Goal: Task Accomplishment & Management: Use online tool/utility

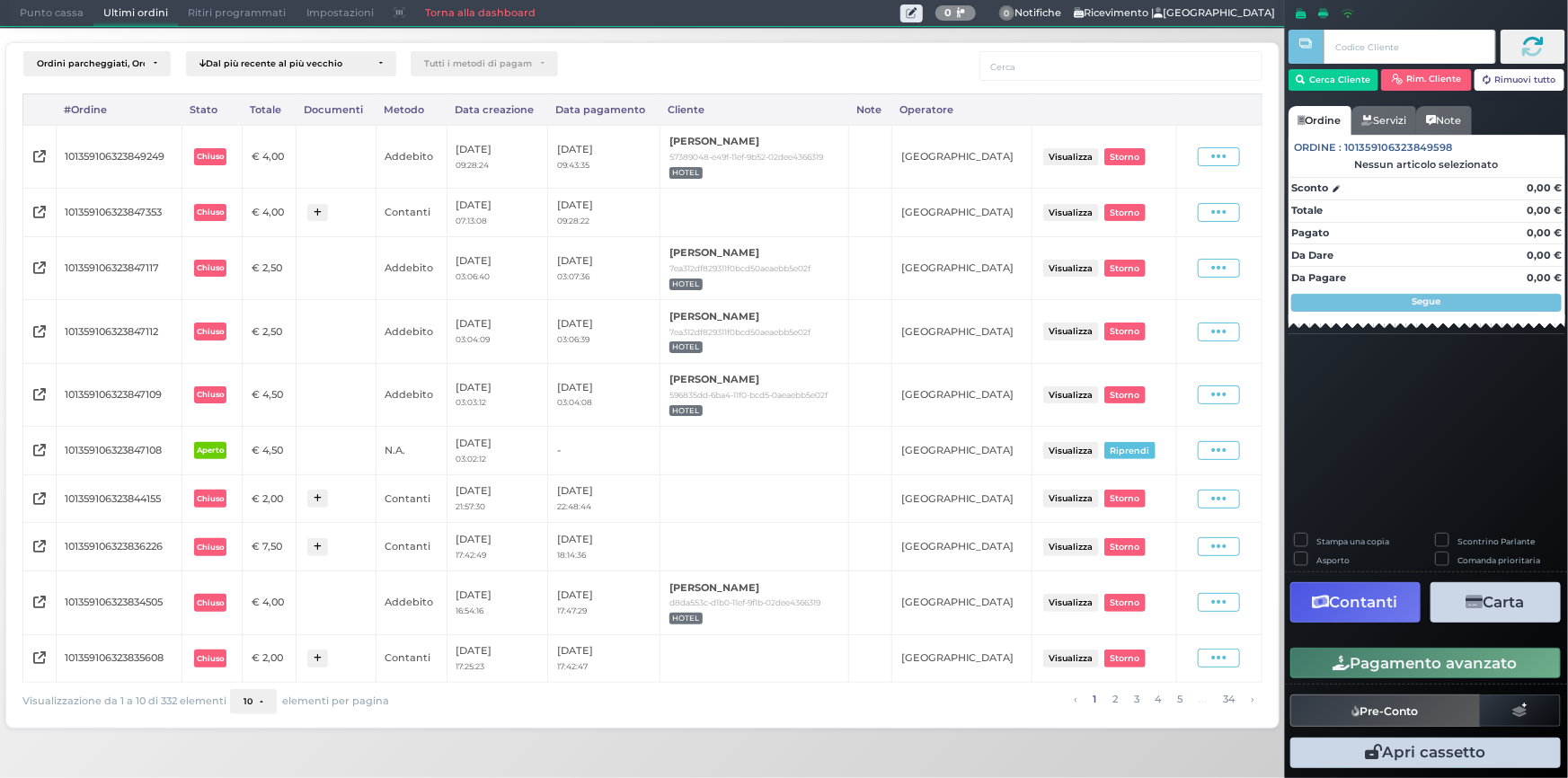
click at [269, 21] on span "Ritiri programmati" at bounding box center [237, 13] width 118 height 25
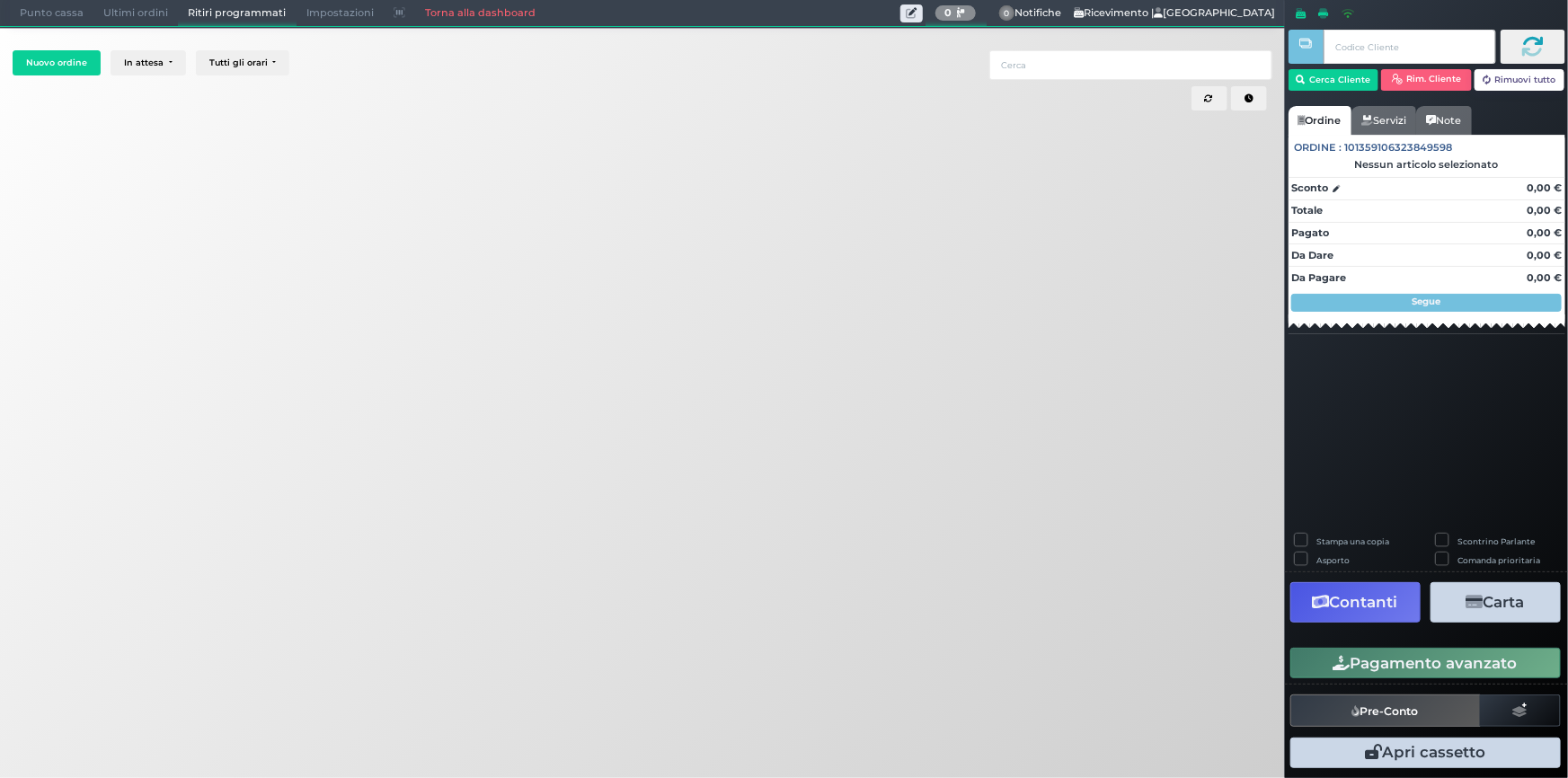
click at [139, 8] on span "Ultimi ordini" at bounding box center [135, 13] width 85 height 25
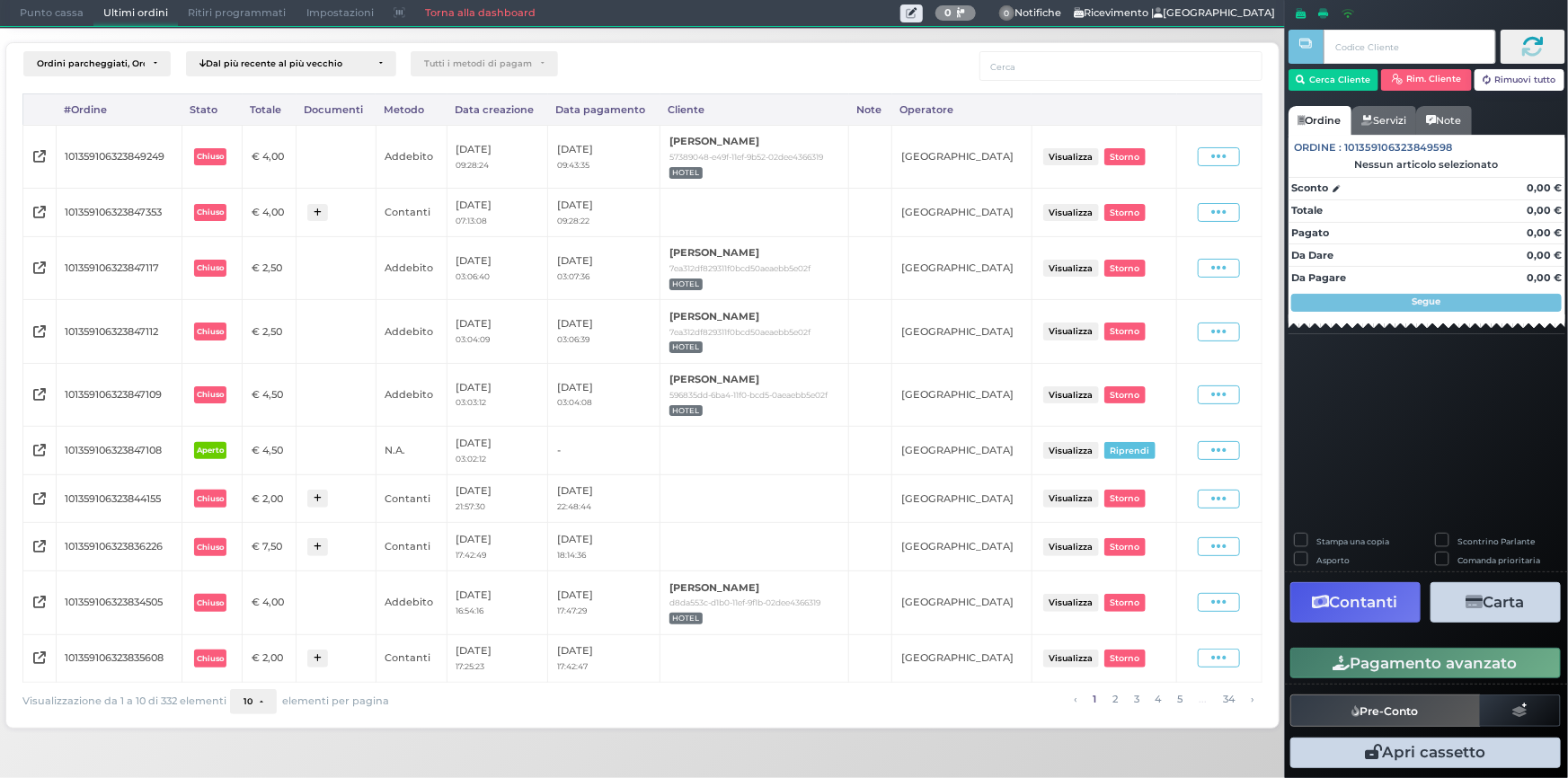
click at [1078, 448] on button "Visualizza" at bounding box center [1071, 450] width 55 height 17
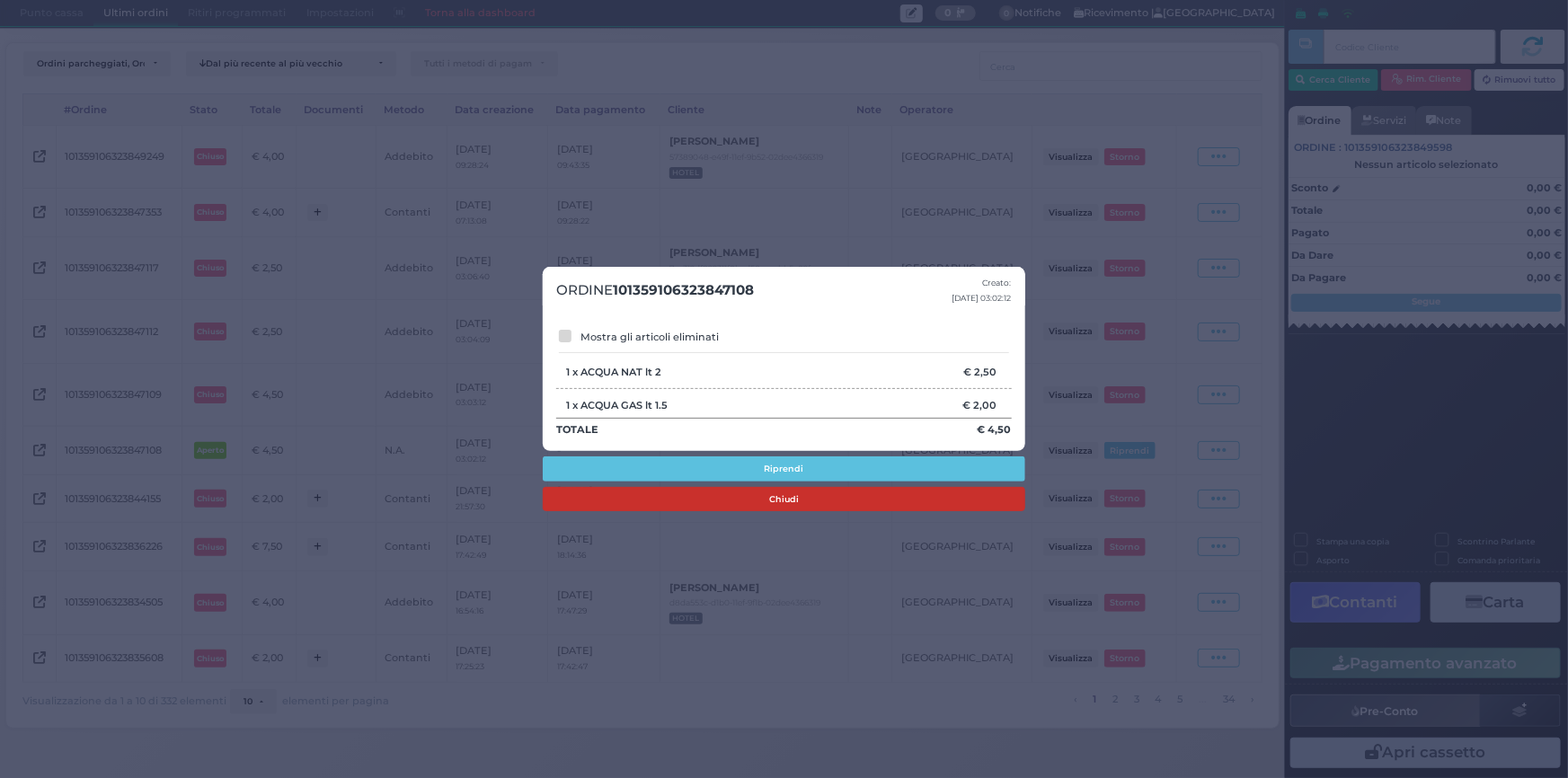
click at [819, 495] on button "Chiudi" at bounding box center [784, 499] width 484 height 25
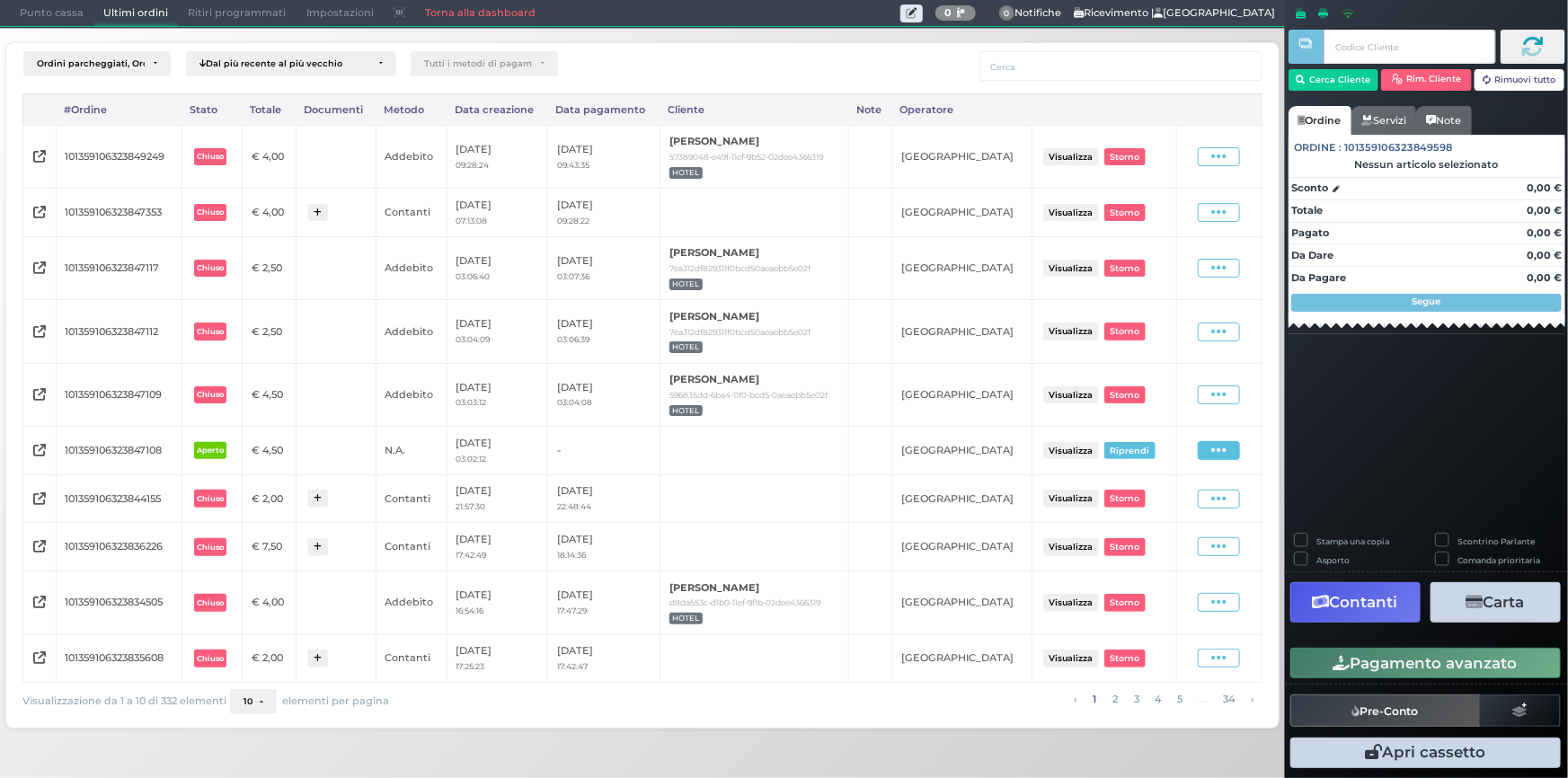
click at [1240, 450] on span at bounding box center [1219, 450] width 42 height 18
click at [820, 429] on td at bounding box center [755, 450] width 189 height 49
click at [1071, 448] on button "Visualizza" at bounding box center [1071, 450] width 55 height 17
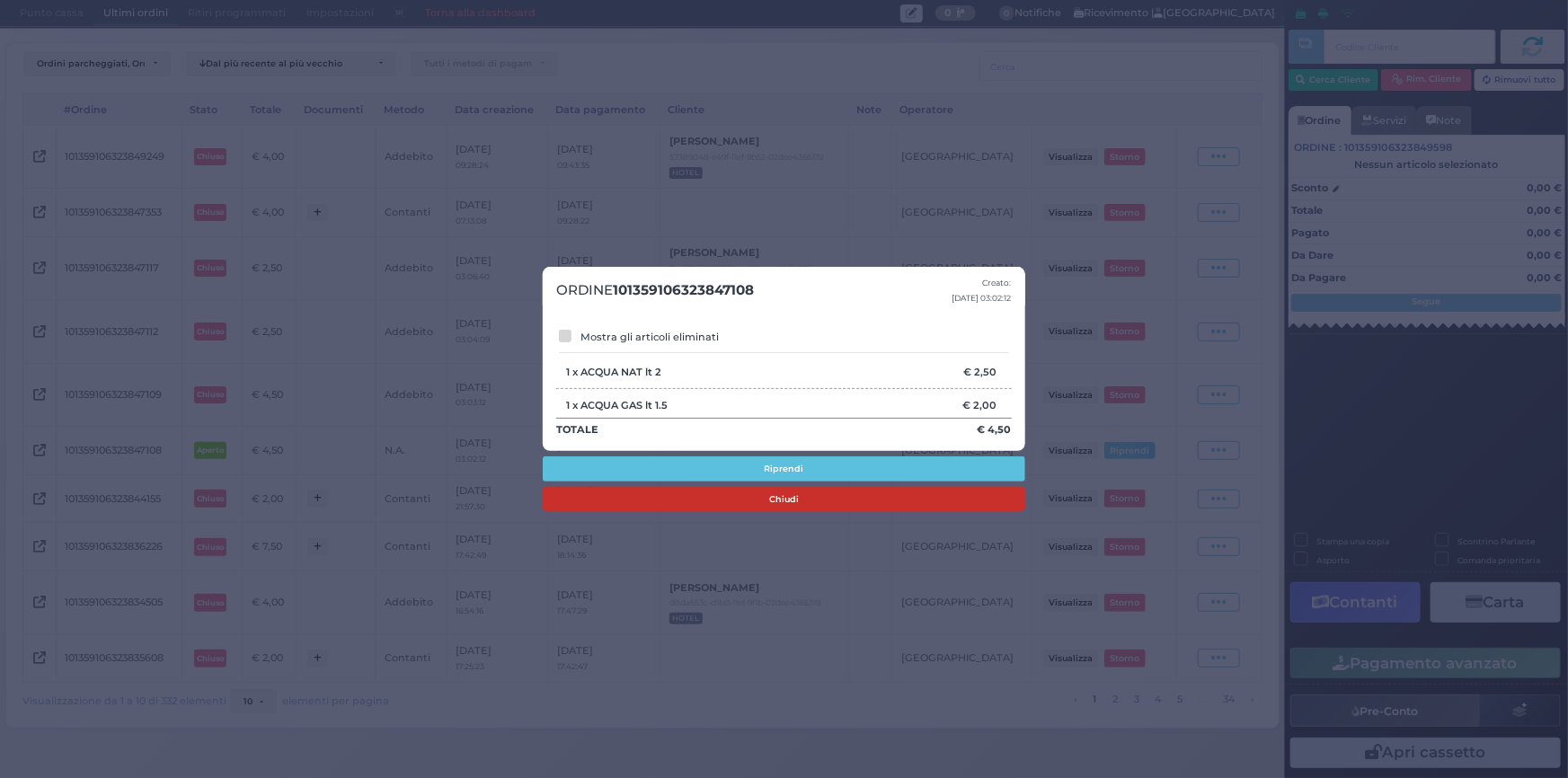
click at [793, 495] on button "Chiudi" at bounding box center [784, 499] width 484 height 25
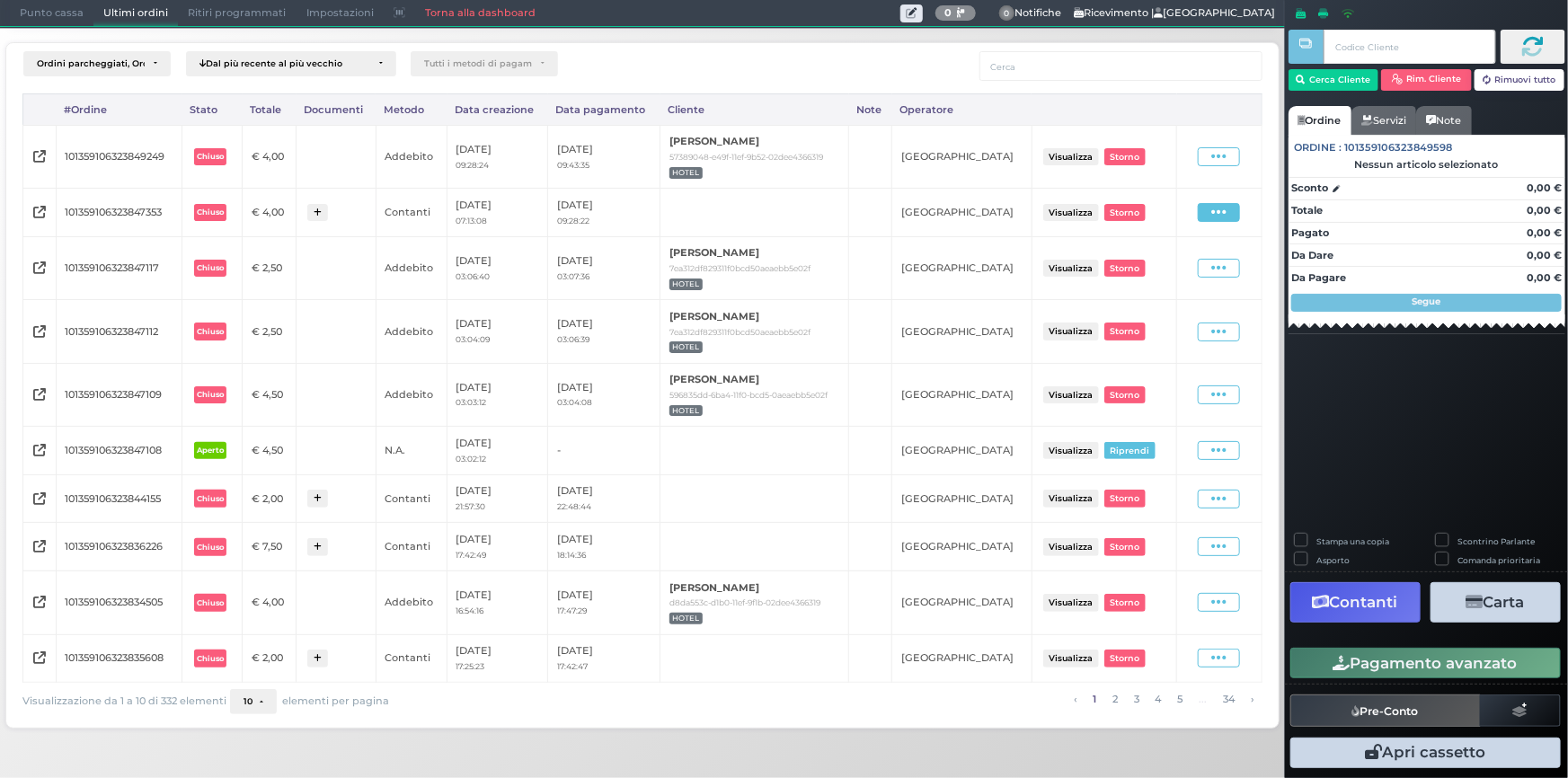
click at [1216, 214] on icon at bounding box center [1219, 212] width 16 height 17
drag, startPoint x: 1159, startPoint y: 230, endPoint x: 1164, endPoint y: 256, distance: 26.5
click at [1164, 256] on ul "Visualizza Ristampa Pre-Conto [GEOGRAPHIC_DATA]" at bounding box center [1172, 263] width 100 height 94
click at [1195, 211] on div "Visualizza Ristampa Pre-Conto [GEOGRAPHIC_DATA]" at bounding box center [1220, 212] width 66 height 18
click at [1202, 211] on span at bounding box center [1219, 212] width 42 height 18
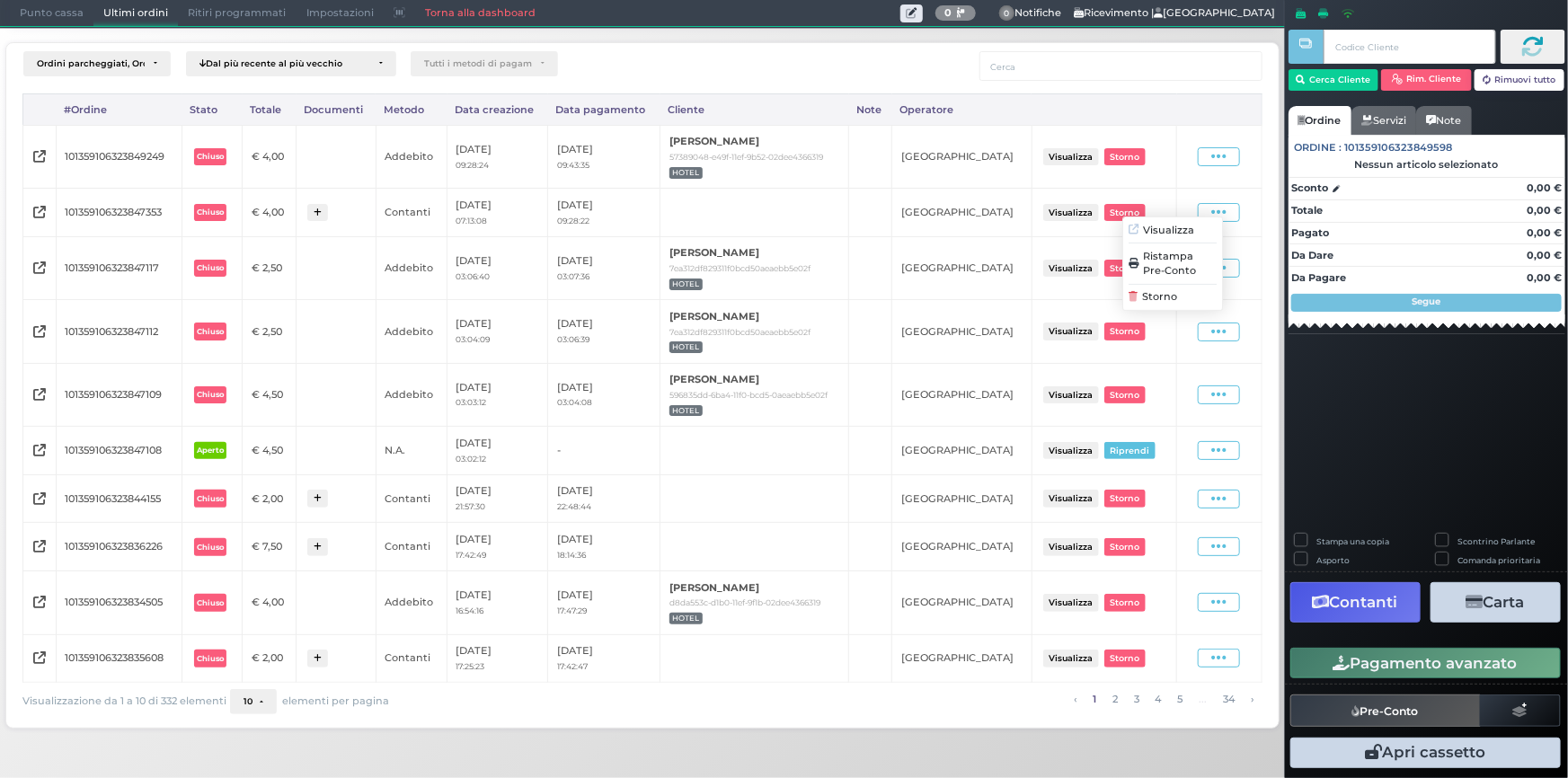
click at [1163, 264] on span "Ristampa Pre-Conto" at bounding box center [1180, 263] width 74 height 30
